Goal: Navigation & Orientation: Find specific page/section

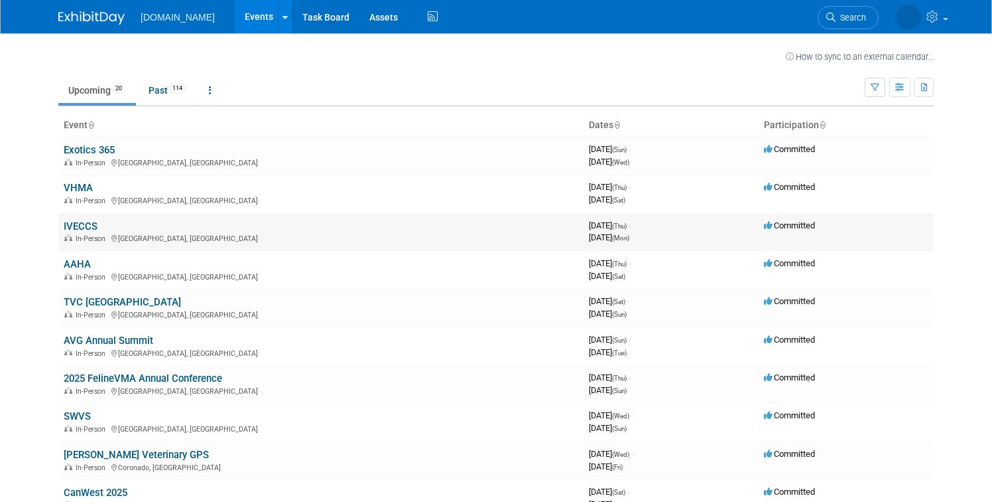
click at [90, 227] on link "IVECCS" at bounding box center [81, 226] width 34 height 12
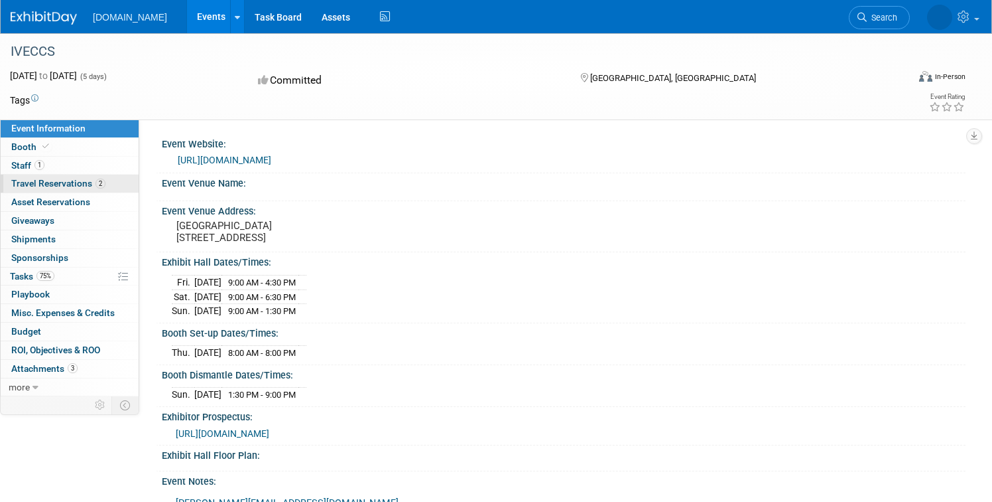
click at [74, 184] on span "Travel Reservations 2" at bounding box center [58, 183] width 94 height 11
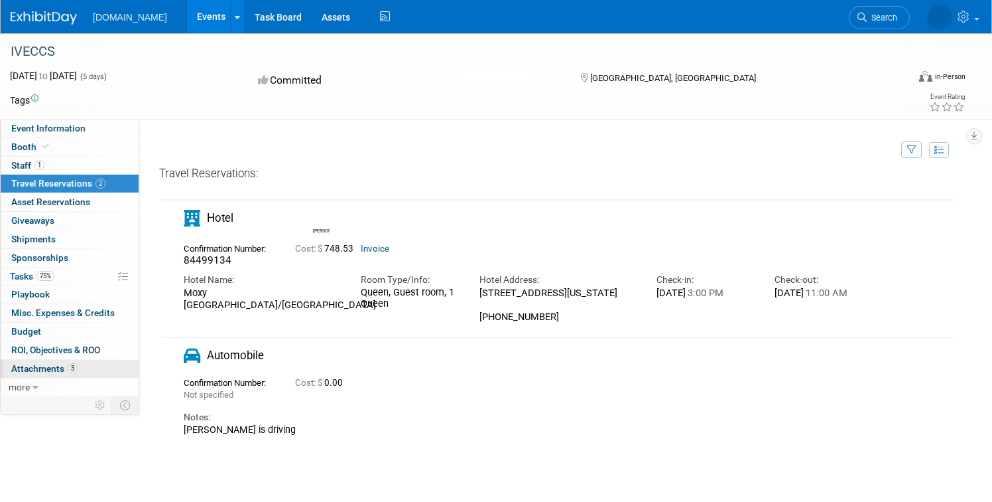
click at [50, 371] on span "Attachments 3" at bounding box center [44, 368] width 66 height 11
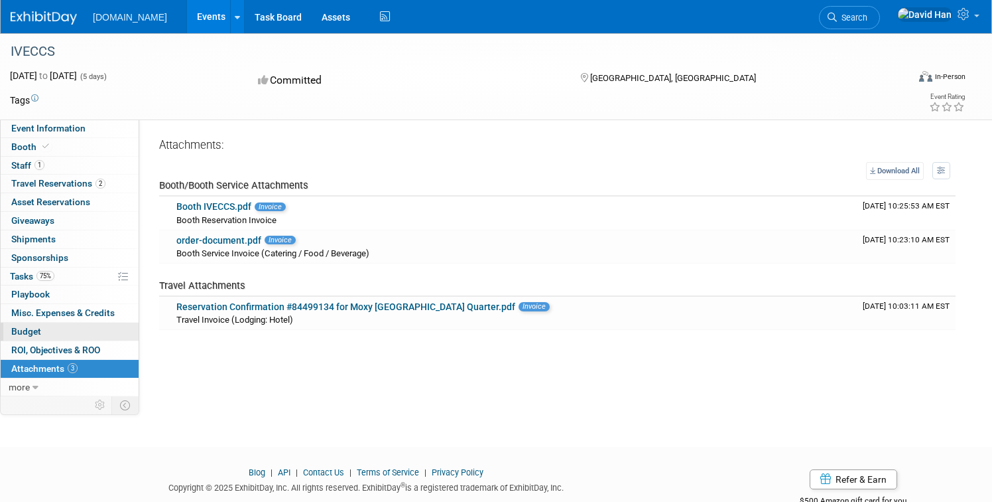
click at [37, 330] on span "Budget" at bounding box center [26, 331] width 30 height 11
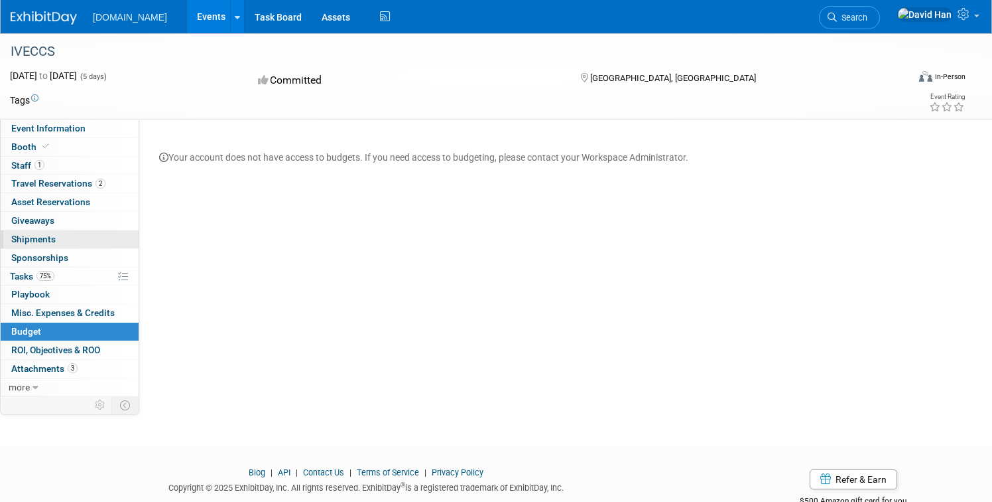
click at [48, 242] on span "Shipments 0" at bounding box center [33, 239] width 44 height 11
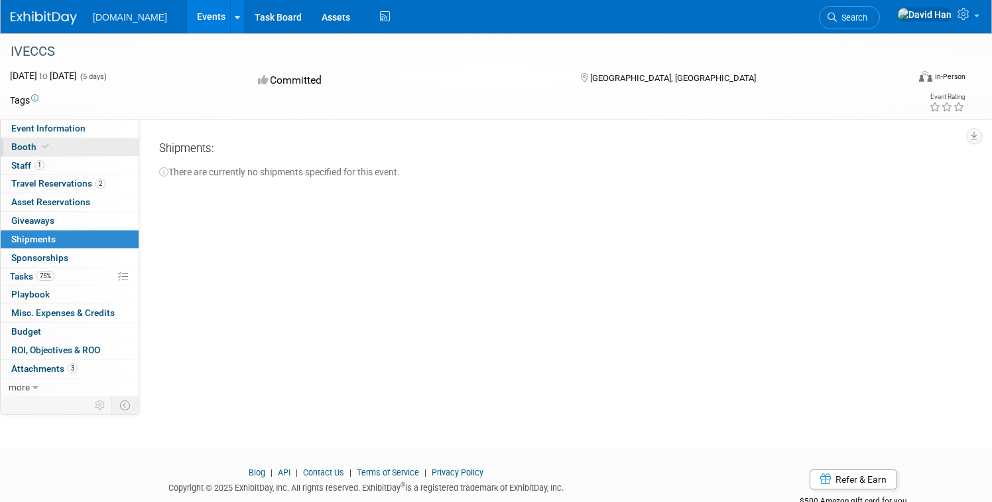
click at [28, 146] on span "Booth" at bounding box center [31, 146] width 40 height 11
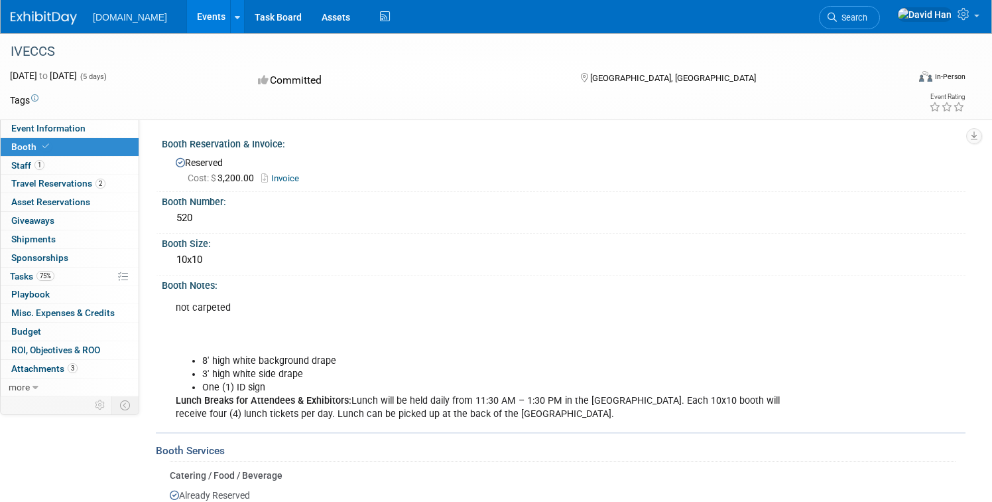
click at [34, 25] on img at bounding box center [44, 17] width 66 height 13
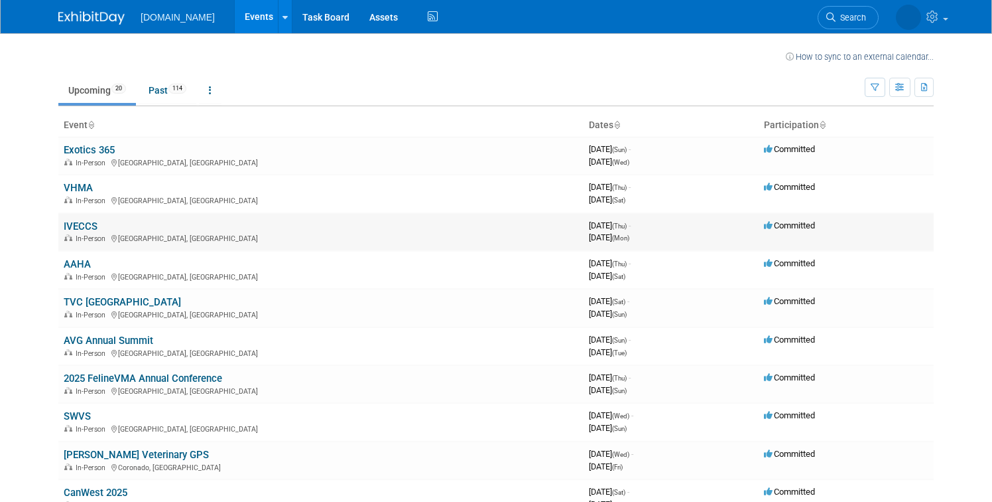
click at [86, 229] on link "IVECCS" at bounding box center [81, 226] width 34 height 12
